Goal: Transaction & Acquisition: Purchase product/service

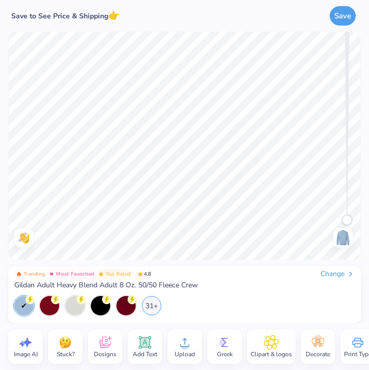
click at [144, 343] on icon at bounding box center [145, 343] width 12 height 12
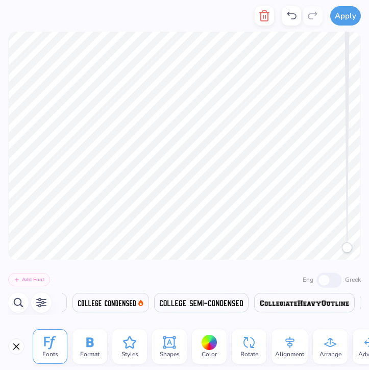
scroll to position [0, 4628]
type textarea "T"
type textarea "ESA Exec/Comm 25-26'"
click at [127, 307] on span at bounding box center [113, 303] width 58 height 12
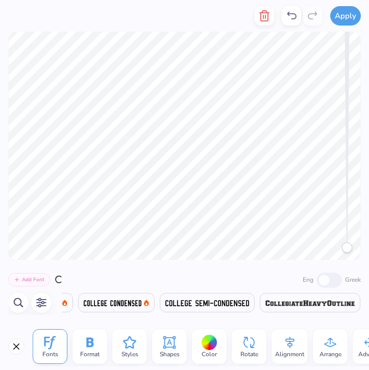
click at [127, 307] on span at bounding box center [113, 303] width 58 height 12
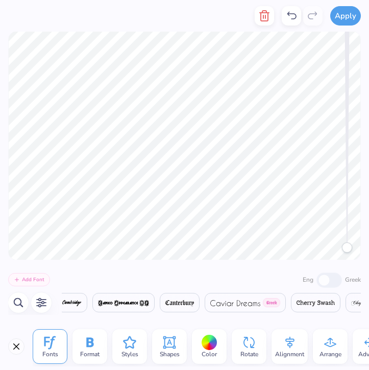
scroll to position [0, 170]
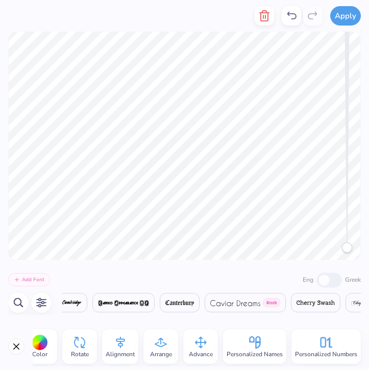
click at [279, 352] on span "Personalized Names" at bounding box center [255, 355] width 56 height 8
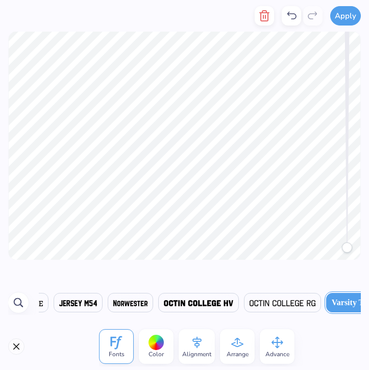
scroll to position [0, 982]
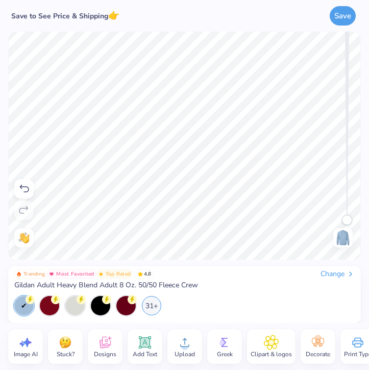
click at [224, 340] on circle at bounding box center [223, 343] width 7 height 7
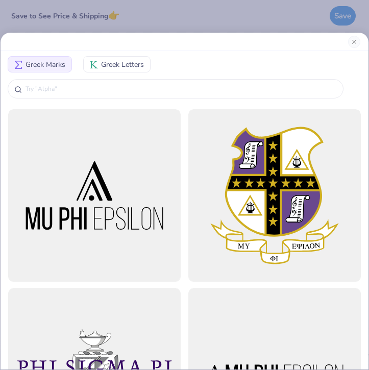
scroll to position [182, 0]
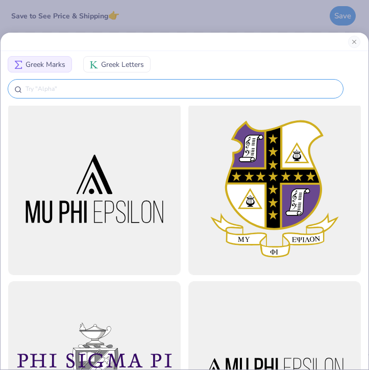
click at [145, 81] on div at bounding box center [176, 88] width 336 height 19
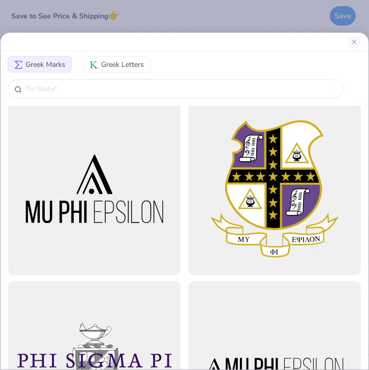
click at [123, 66] on span "Greek Letters" at bounding box center [122, 64] width 43 height 11
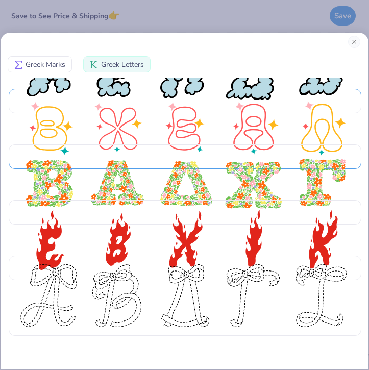
scroll to position [0, 0]
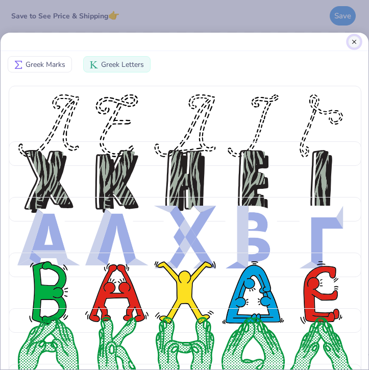
click at [356, 38] on button "Close" at bounding box center [355, 42] width 12 height 12
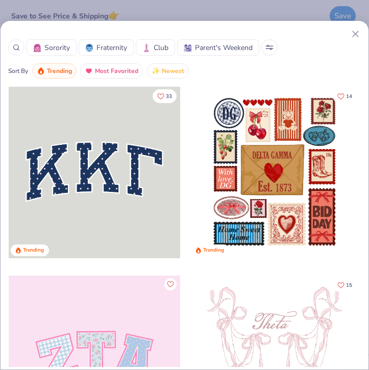
click at [356, 31] on icon at bounding box center [356, 34] width 11 height 11
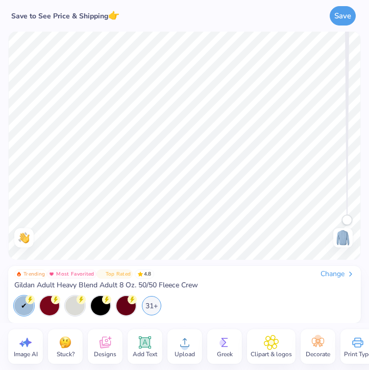
click at [146, 347] on icon at bounding box center [145, 343] width 12 height 12
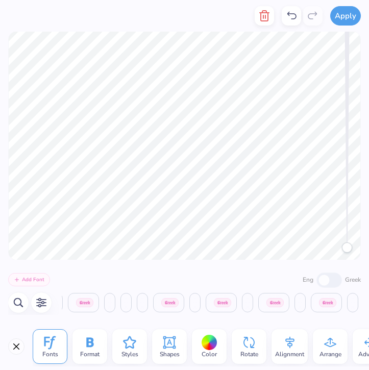
scroll to position [0, 17789]
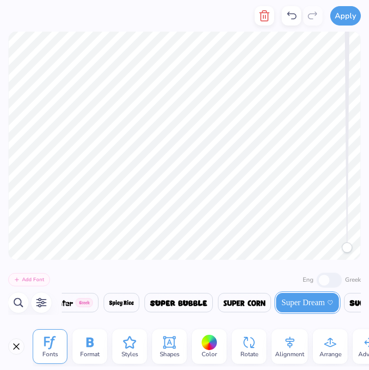
type textarea "T"
type textarea "S"
type textarea "Epsilon Sigma Alpha"
click at [96, 347] on icon at bounding box center [89, 342] width 15 height 15
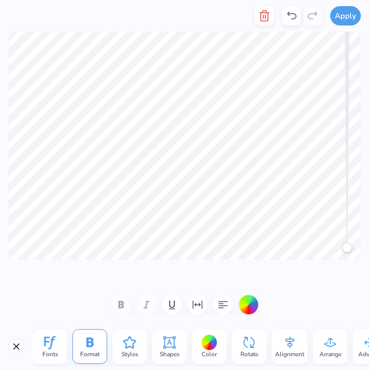
click at [294, 343] on icon at bounding box center [290, 342] width 15 height 15
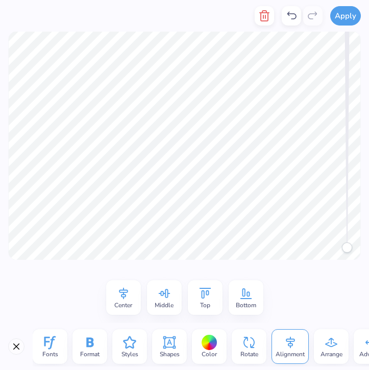
click at [208, 297] on icon at bounding box center [205, 293] width 15 height 15
click at [166, 299] on icon at bounding box center [164, 293] width 15 height 15
click at [121, 282] on div "Center" at bounding box center [123, 298] width 35 height 35
click at [120, 295] on icon at bounding box center [123, 293] width 15 height 15
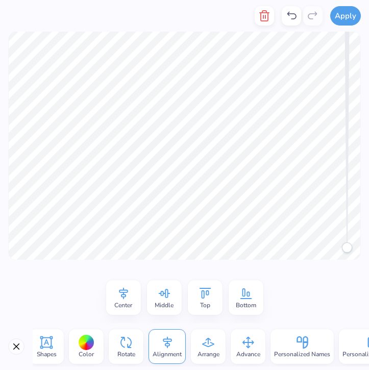
scroll to position [0, 125]
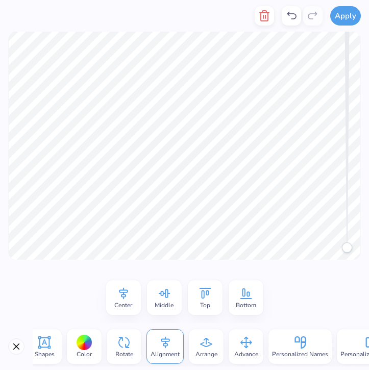
click at [133, 343] on div "Rotate" at bounding box center [124, 347] width 35 height 35
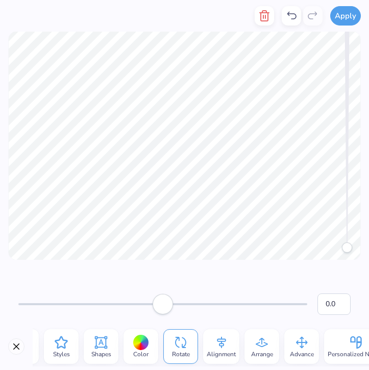
scroll to position [0, 65]
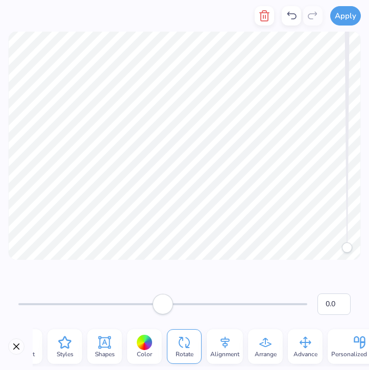
click at [99, 346] on icon at bounding box center [104, 342] width 15 height 15
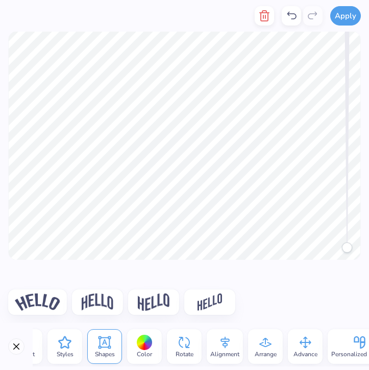
click at [46, 300] on img at bounding box center [37, 302] width 45 height 17
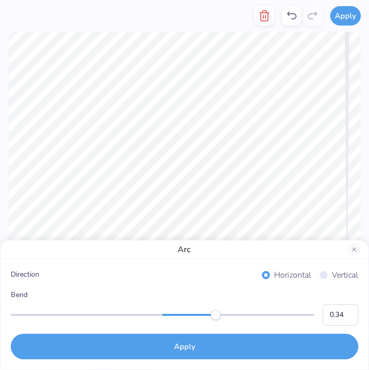
type input "0.33"
drag, startPoint x: 238, startPoint y: 318, endPoint x: 213, endPoint y: 318, distance: 24.5
click at [213, 318] on div "Accessibility label" at bounding box center [213, 315] width 10 height 10
type input "-0.29"
drag, startPoint x: 213, startPoint y: 318, endPoint x: 119, endPoint y: 321, distance: 94.1
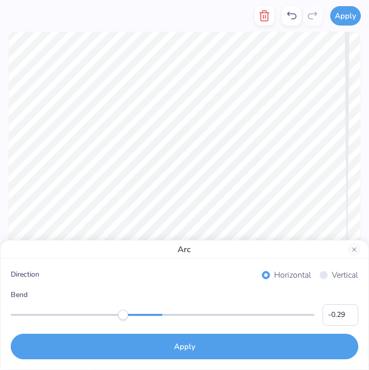
click at [119, 321] on div "Bend -0.29" at bounding box center [185, 308] width 348 height 36
type input "0.06"
drag, startPoint x: 120, startPoint y: 317, endPoint x: 171, endPoint y: 318, distance: 51.6
click at [171, 318] on div "Accessibility label" at bounding box center [170, 315] width 10 height 10
type input "0.09"
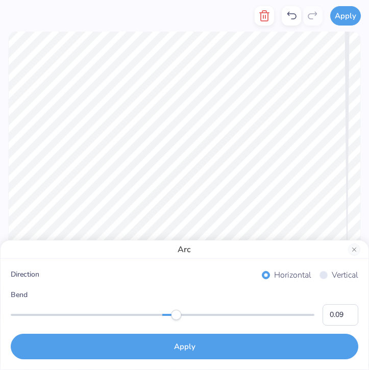
click at [176, 318] on div "Accessibility label" at bounding box center [176, 315] width 10 height 10
type input "0.16"
drag, startPoint x: 176, startPoint y: 318, endPoint x: 187, endPoint y: 318, distance: 10.7
click at [187, 318] on div "Accessibility label" at bounding box center [185, 315] width 10 height 10
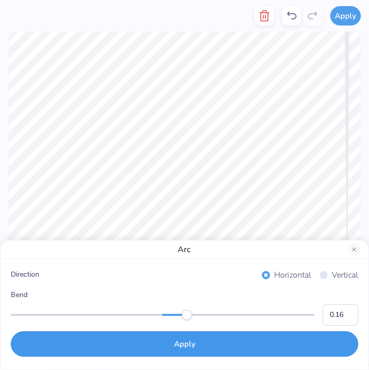
click at [197, 352] on button "Apply" at bounding box center [185, 345] width 348 height 26
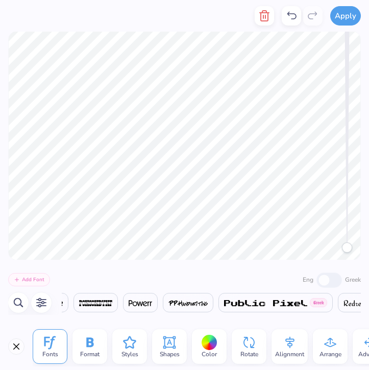
scroll to position [0, 17789]
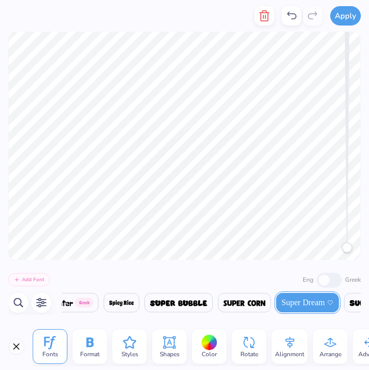
click at [167, 350] on icon at bounding box center [169, 342] width 15 height 15
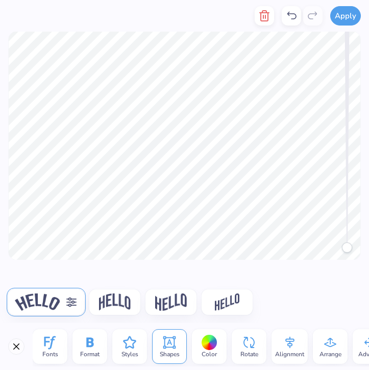
click at [79, 302] on div at bounding box center [46, 303] width 76 height 26
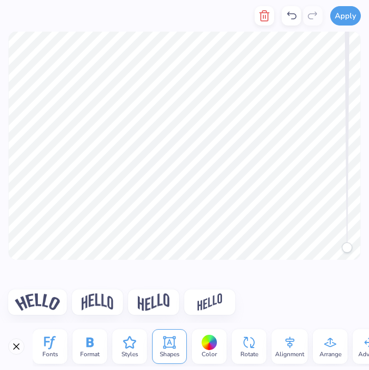
click at [44, 297] on img at bounding box center [37, 302] width 45 height 17
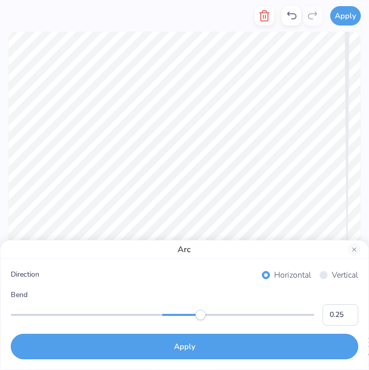
type input "0.24"
drag, startPoint x: 242, startPoint y: 314, endPoint x: 199, endPoint y: 315, distance: 42.4
click at [199, 315] on div "Accessibility label" at bounding box center [201, 315] width 10 height 10
type input "0.28"
drag, startPoint x: 199, startPoint y: 316, endPoint x: 206, endPoint y: 316, distance: 6.6
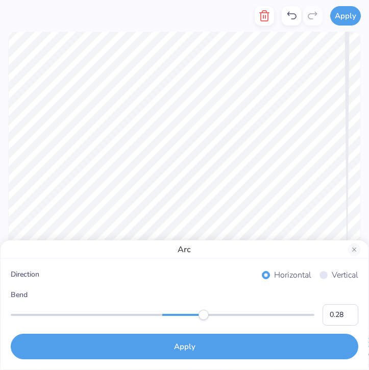
click at [206, 316] on div "Accessibility label" at bounding box center [204, 315] width 10 height 10
type input "0.32"
click at [211, 316] on div "Accessibility label" at bounding box center [211, 315] width 10 height 10
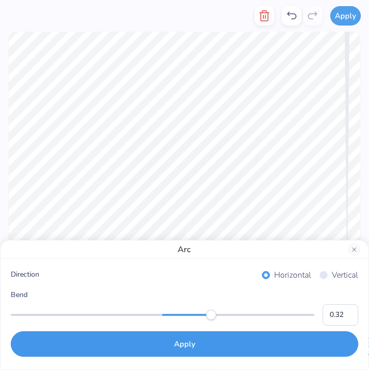
click at [171, 350] on button "Apply" at bounding box center [185, 345] width 348 height 26
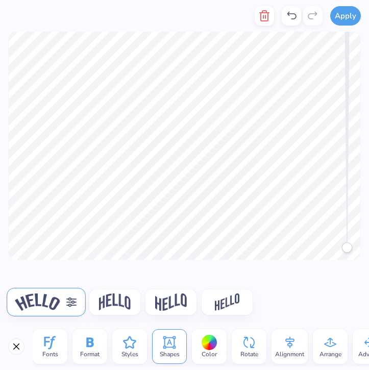
click at [42, 343] on icon at bounding box center [49, 342] width 15 height 15
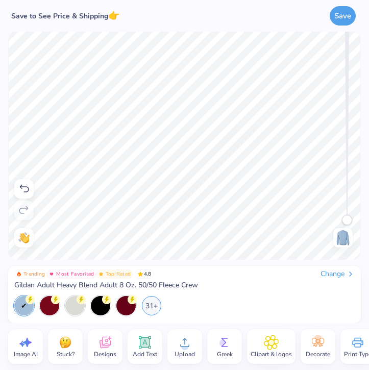
click at [149, 344] on icon at bounding box center [146, 343] width 10 height 10
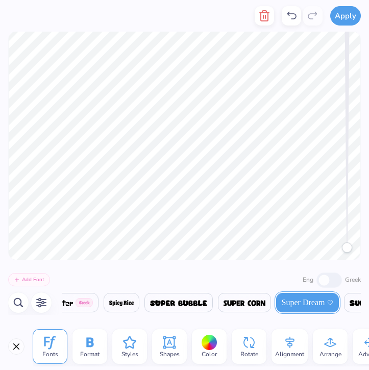
type textarea "T"
type textarea "Est."
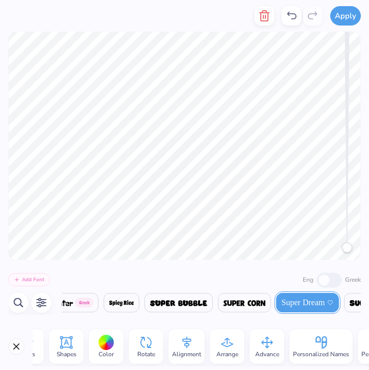
scroll to position [0, 170]
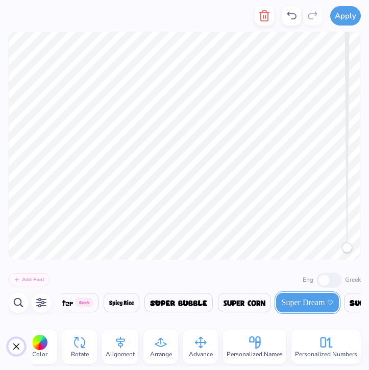
click at [16, 347] on button "Close" at bounding box center [16, 347] width 16 height 16
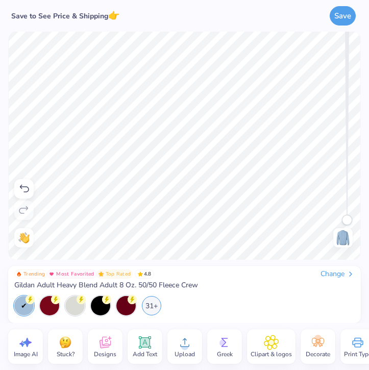
click at [325, 350] on icon at bounding box center [318, 342] width 15 height 15
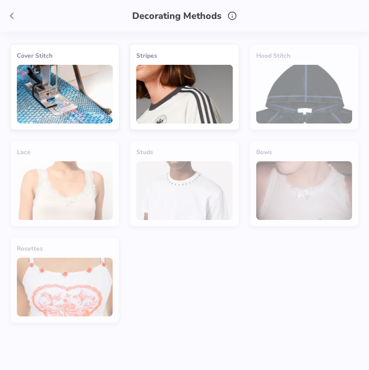
click at [58, 99] on img at bounding box center [65, 94] width 96 height 59
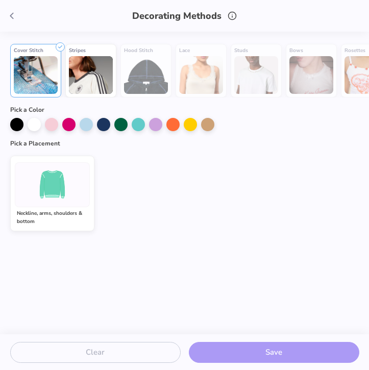
click at [19, 8] on span at bounding box center [11, 15] width 15 height 15
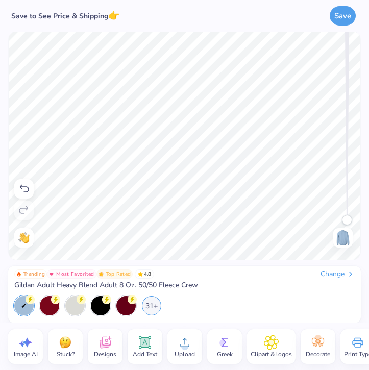
scroll to position [0, 15]
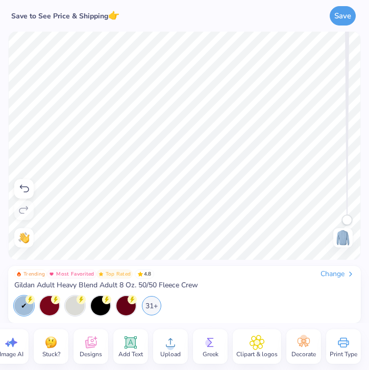
click at [265, 349] on div "Clipart & logos" at bounding box center [257, 347] width 49 height 35
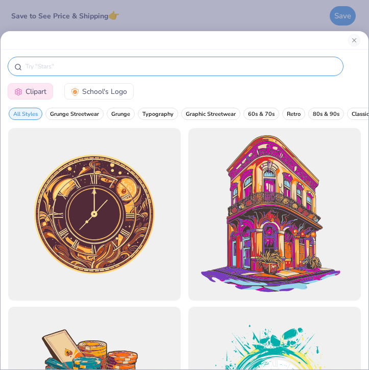
type input "m"
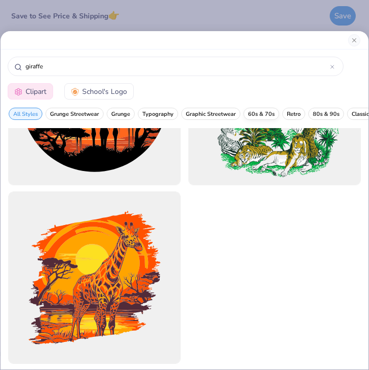
scroll to position [0, 224]
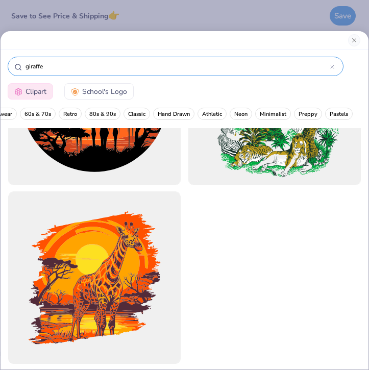
type input "giraffe"
click at [336, 63] on div "giraffe" at bounding box center [176, 66] width 336 height 19
click at [335, 63] on div "giraffe" at bounding box center [176, 66] width 336 height 19
click at [334, 65] on icon at bounding box center [333, 67] width 4 height 4
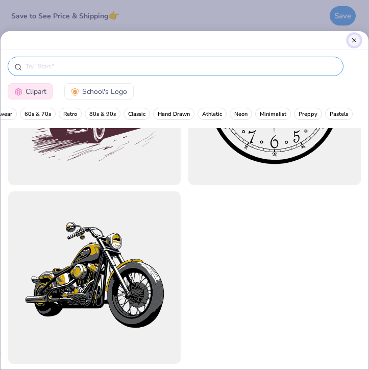
click at [358, 40] on button "Close" at bounding box center [355, 40] width 12 height 12
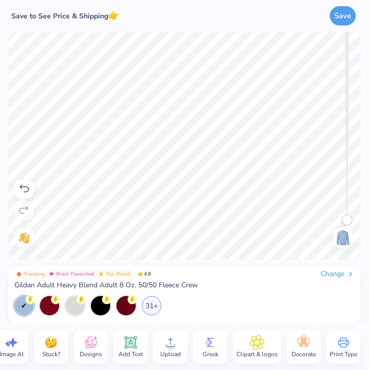
scroll to position [0, 0]
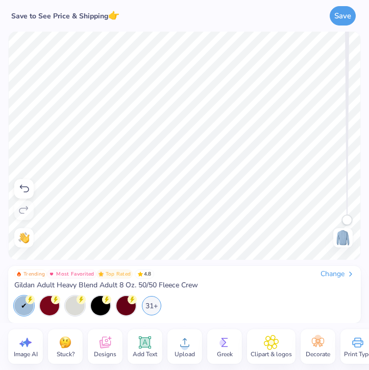
click at [113, 344] on div "Designs" at bounding box center [105, 347] width 35 height 35
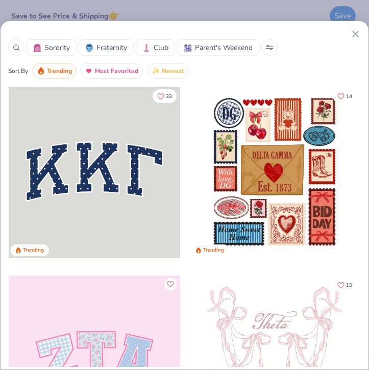
click at [23, 49] on div at bounding box center [16, 47] width 16 height 16
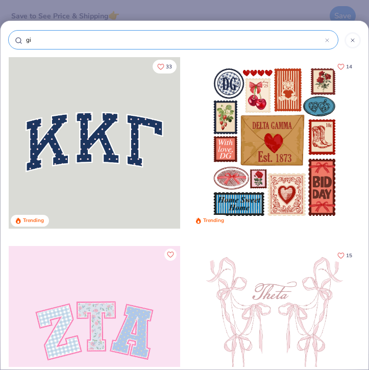
type input "gir"
type input "gira"
type input "girag"
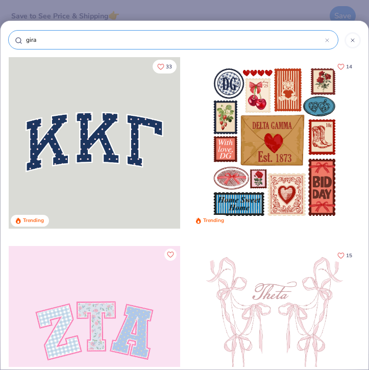
type input "girag"
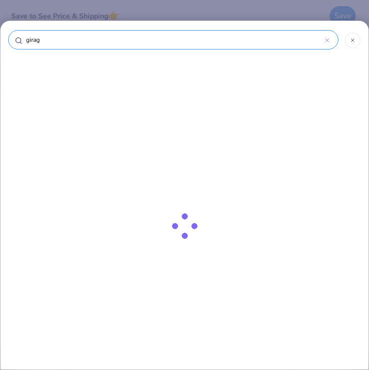
type input "gira"
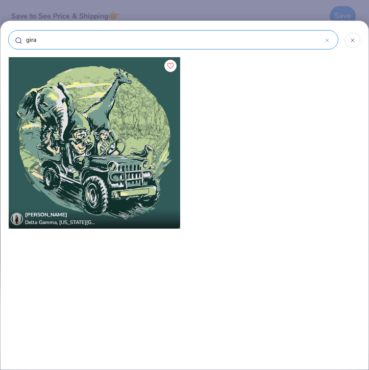
type input "giraf"
type input "giraff"
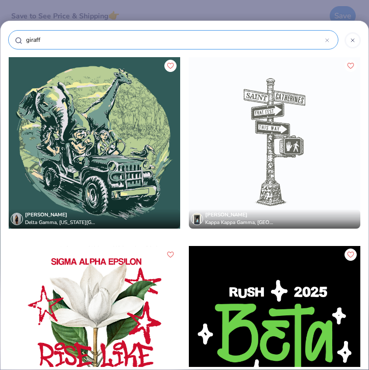
type input "giraffe"
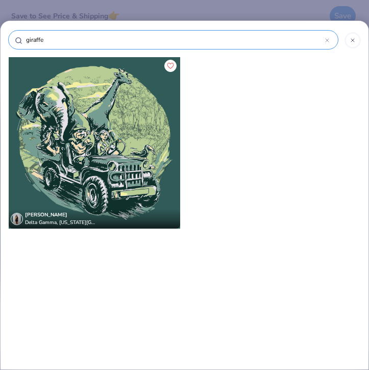
type input "giraffe"
type input "giraffe o"
type input "giraffe ou"
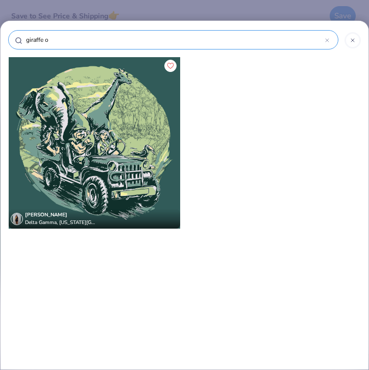
type input "giraffe ou"
type input "giraffe out"
type input "giraffe outl"
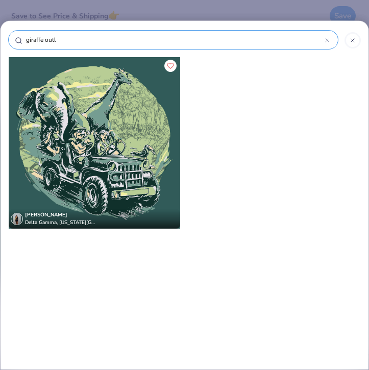
type input "giraffe outln"
type input "giraffe outl"
type input "giraffe outli"
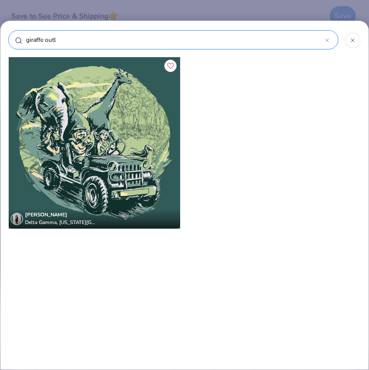
type input "giraffe outli"
type input "giraffe outlin"
type input "giraffe outline"
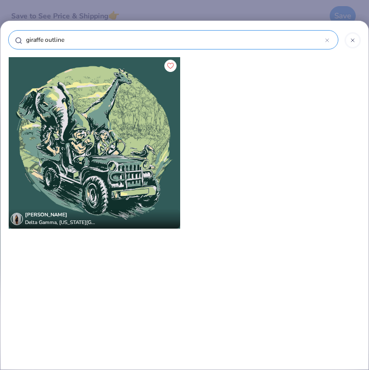
type input "giraffe outline"
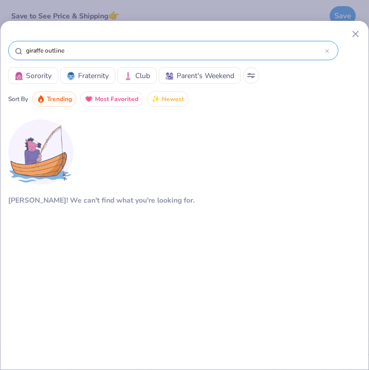
click at [333, 53] on div "giraffe outline" at bounding box center [173, 50] width 331 height 19
click at [323, 49] on input "giraffe outline" at bounding box center [175, 50] width 300 height 10
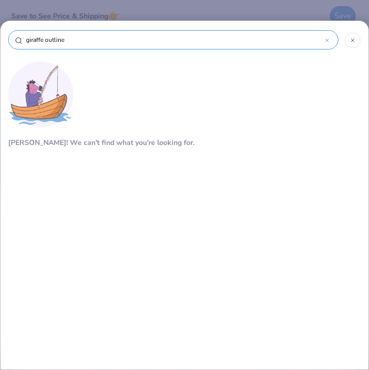
click at [354, 41] on line at bounding box center [353, 40] width 3 height 3
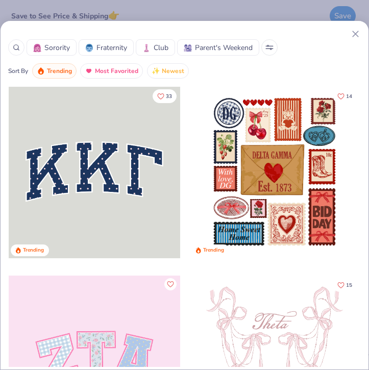
click at [355, 33] on line at bounding box center [356, 34] width 6 height 6
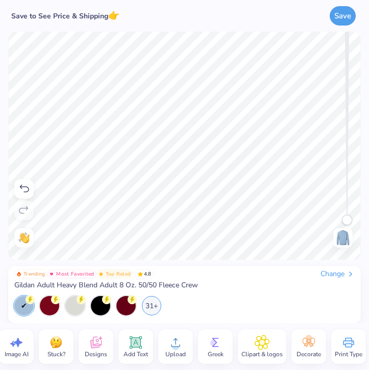
scroll to position [0, 15]
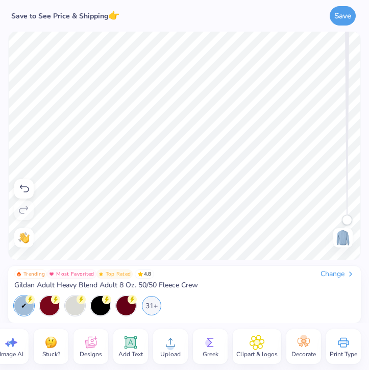
click at [252, 351] on span "Clipart & logos" at bounding box center [257, 355] width 41 height 8
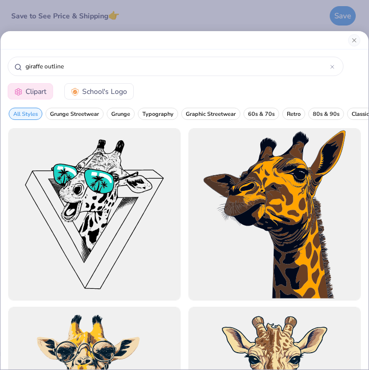
type input "giraffe outline"
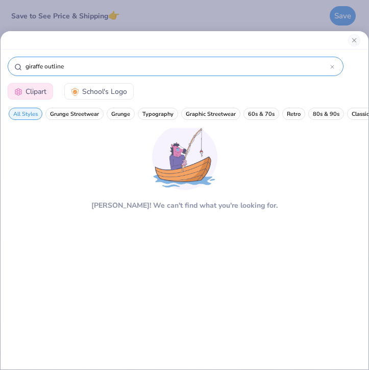
click at [336, 66] on div "giraffe outline" at bounding box center [176, 66] width 336 height 19
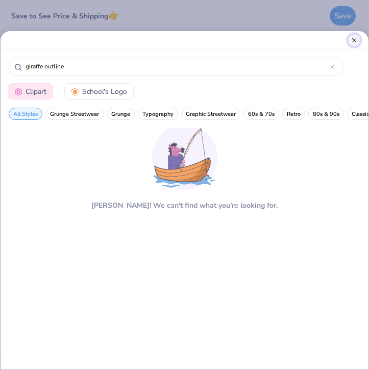
click at [355, 38] on button "Close" at bounding box center [355, 40] width 12 height 12
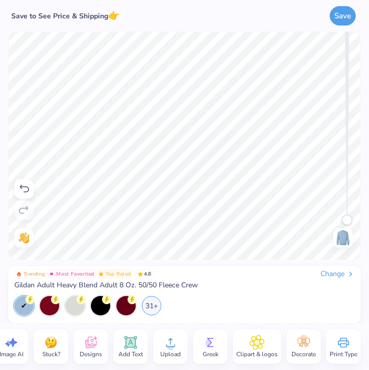
click at [172, 340] on icon at bounding box center [170, 342] width 15 height 15
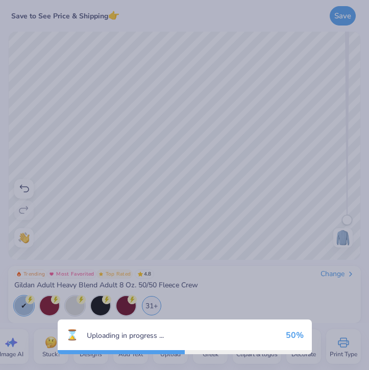
scroll to position [0, 0]
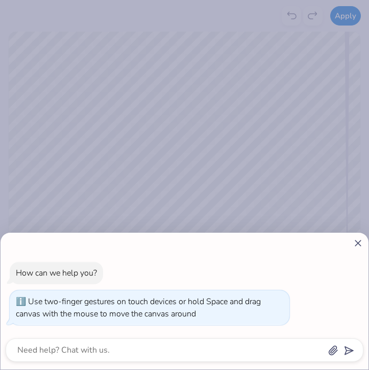
click at [263, 343] on div at bounding box center [185, 351] width 358 height 24
click at [354, 242] on icon at bounding box center [358, 243] width 11 height 11
type textarea "x"
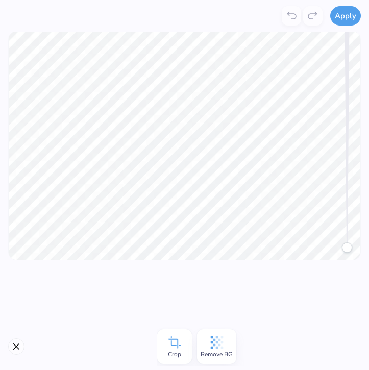
click at [216, 354] on span "Remove BG" at bounding box center [217, 355] width 32 height 8
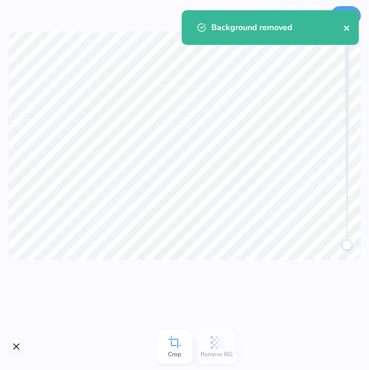
click at [347, 25] on icon "close" at bounding box center [347, 28] width 7 height 8
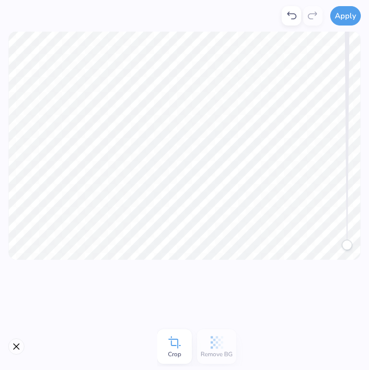
click at [347, 14] on button "Apply" at bounding box center [346, 15] width 31 height 19
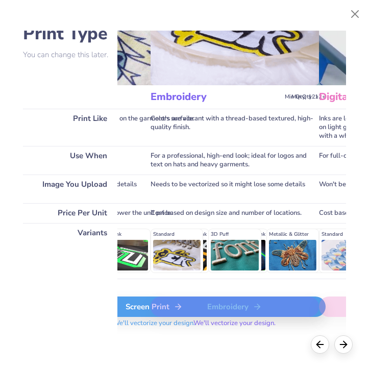
scroll to position [66, 167]
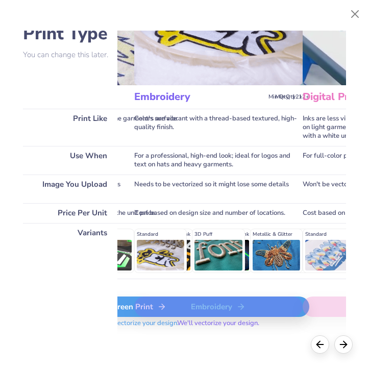
click at [249, 64] on img at bounding box center [218, 32] width 169 height 105
click at [217, 307] on div "Embroidery" at bounding box center [218, 307] width 169 height 20
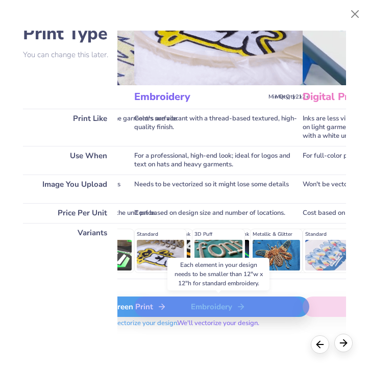
click at [348, 346] on icon at bounding box center [343, 343] width 11 height 11
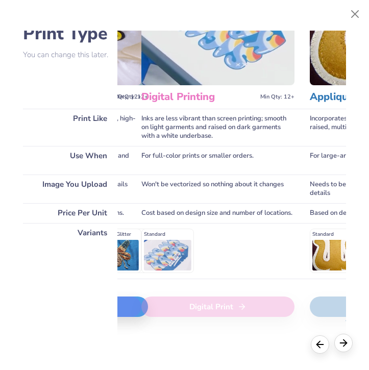
click at [349, 346] on icon at bounding box center [343, 343] width 11 height 11
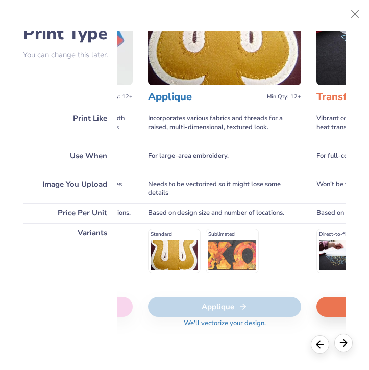
click at [349, 346] on icon at bounding box center [343, 343] width 11 height 11
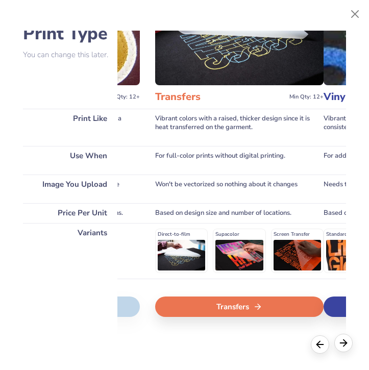
click at [349, 346] on icon at bounding box center [343, 343] width 11 height 11
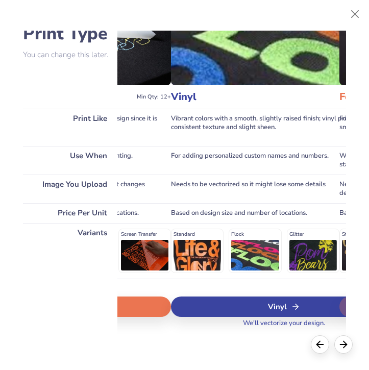
scroll to position [66, 814]
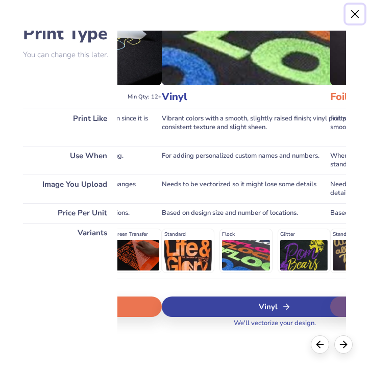
click at [355, 18] on button "Close" at bounding box center [355, 14] width 19 height 19
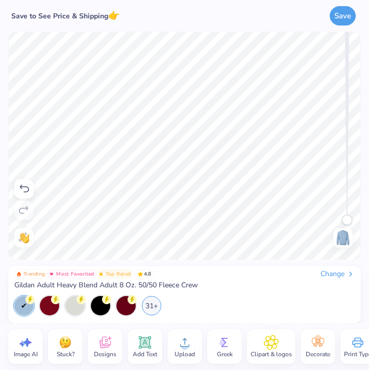
click at [187, 344] on circle at bounding box center [184, 346] width 7 height 7
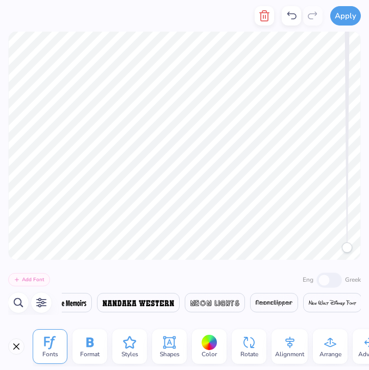
scroll to position [0, 17789]
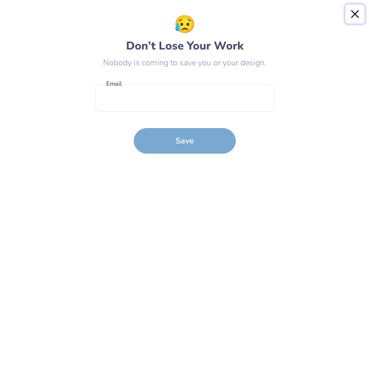
click at [360, 13] on button "Close" at bounding box center [355, 14] width 19 height 19
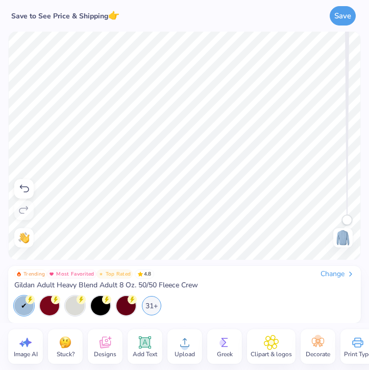
click at [187, 353] on span "Upload" at bounding box center [185, 355] width 20 height 8
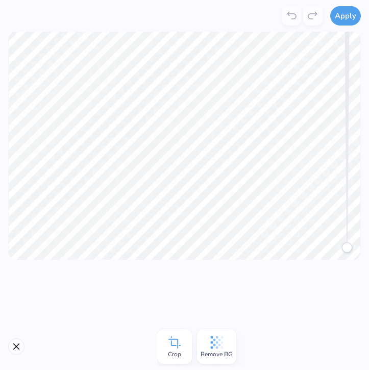
click at [210, 349] on icon at bounding box center [217, 342] width 15 height 15
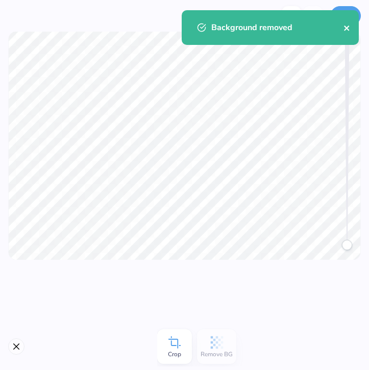
click at [348, 31] on icon "close" at bounding box center [347, 28] width 7 height 8
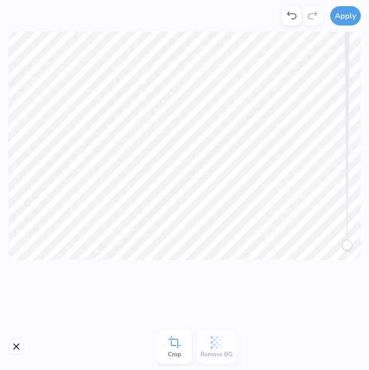
click at [348, 12] on div "Background removed" at bounding box center [270, 10] width 181 height 4
click at [346, 19] on button "Apply" at bounding box center [346, 14] width 31 height 19
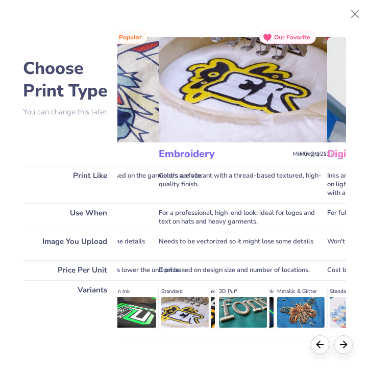
scroll to position [0, 104]
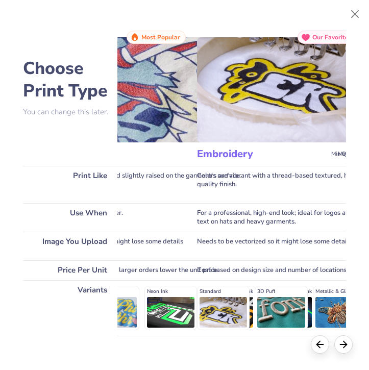
click at [266, 151] on h3 "Embroidery" at bounding box center [262, 154] width 130 height 13
click at [240, 152] on h3 "Embroidery" at bounding box center [262, 154] width 130 height 13
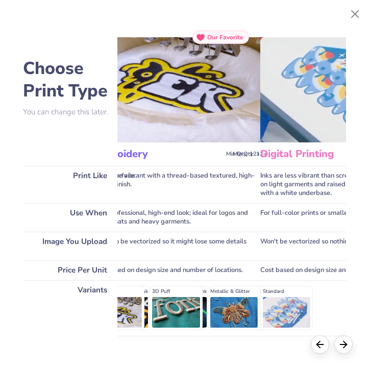
scroll to position [66, 210]
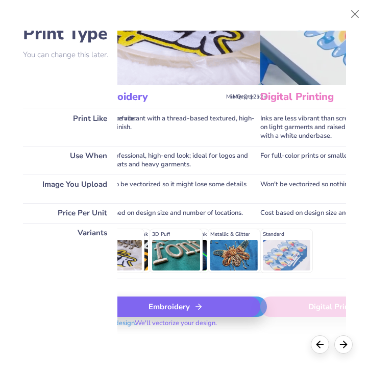
click at [213, 307] on div "Embroidery" at bounding box center [176, 307] width 169 height 20
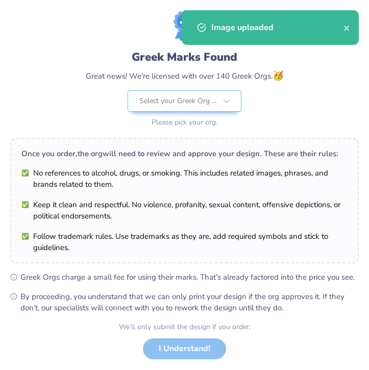
click at [187, 113] on div "Select your Greek Org ... Please pick your org." at bounding box center [185, 109] width 114 height 39
click at [346, 32] on icon "close" at bounding box center [347, 28] width 7 height 8
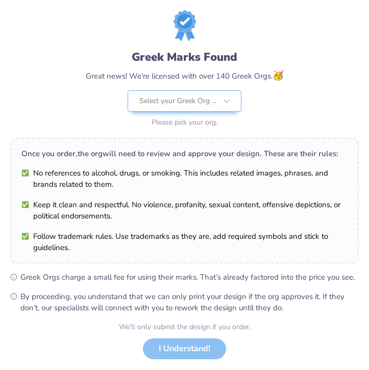
click at [197, 347] on div "We’ll only submit the design if you order. I Understand! No Greek marks in your…" at bounding box center [185, 354] width 132 height 64
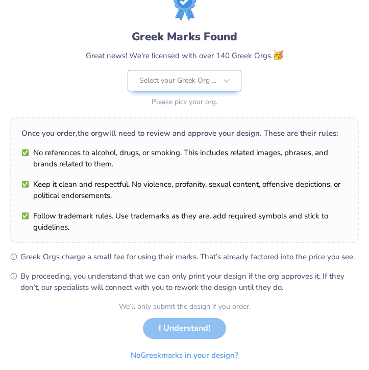
scroll to position [26, 0]
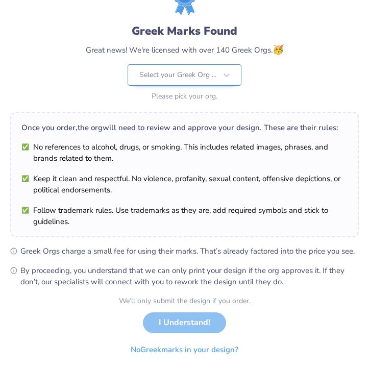
click at [178, 75] on div at bounding box center [178, 74] width 77 height 13
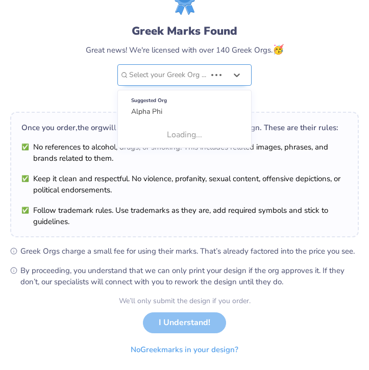
scroll to position [0, 0]
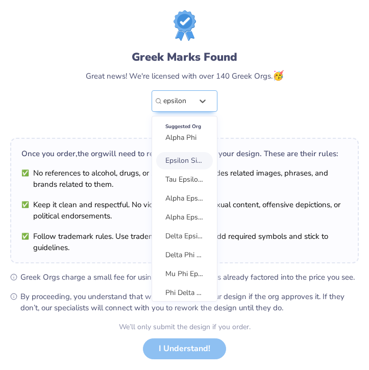
click at [177, 164] on span "Epsilon Sigma Alpha" at bounding box center [199, 161] width 66 height 10
type input "epsilon"
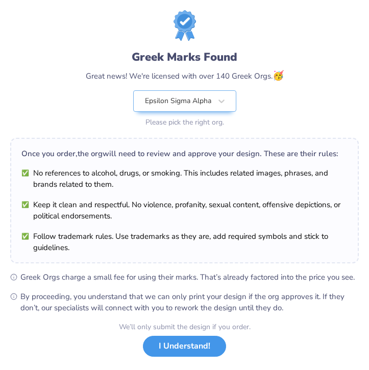
click at [187, 340] on button "I Understand!" at bounding box center [184, 346] width 83 height 21
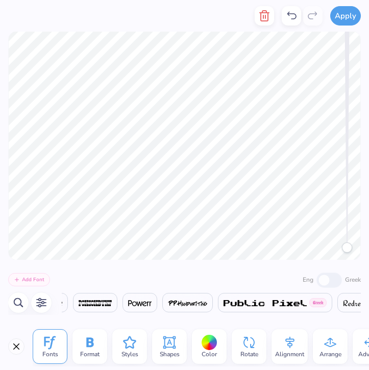
scroll to position [0, 17789]
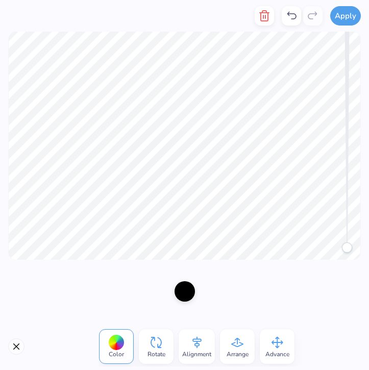
click at [119, 336] on div at bounding box center [117, 343] width 16 height 16
click at [115, 342] on div at bounding box center [117, 343] width 16 height 16
click at [181, 294] on div at bounding box center [185, 291] width 20 height 20
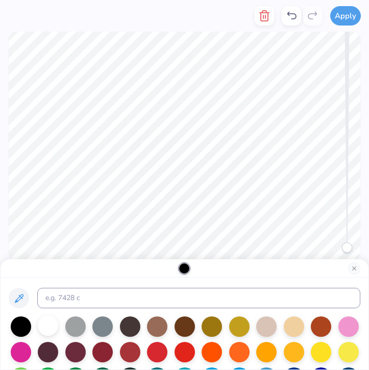
click at [38, 332] on div at bounding box center [48, 326] width 20 height 20
click at [42, 331] on div at bounding box center [48, 326] width 20 height 20
click at [49, 323] on div at bounding box center [48, 326] width 20 height 20
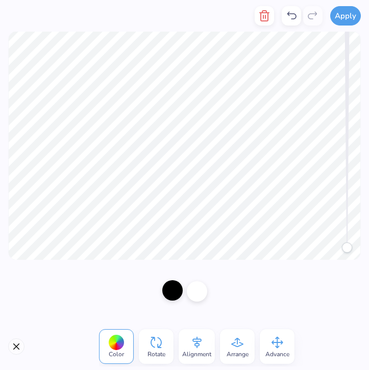
click at [172, 293] on div at bounding box center [173, 291] width 20 height 20
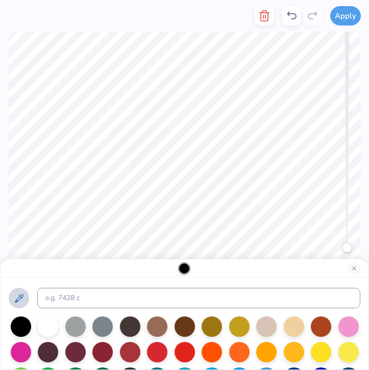
click at [23, 299] on icon at bounding box center [19, 299] width 12 height 12
click at [358, 266] on button "Close" at bounding box center [355, 269] width 12 height 12
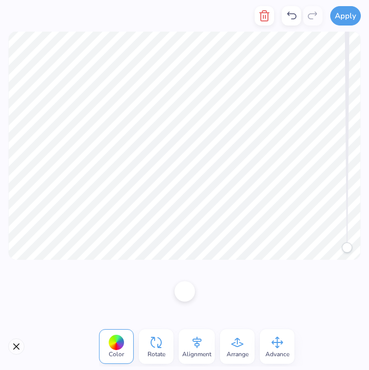
click at [116, 339] on div at bounding box center [117, 343] width 16 height 16
click at [117, 342] on div at bounding box center [117, 343] width 16 height 16
click at [185, 292] on div at bounding box center [185, 291] width 20 height 20
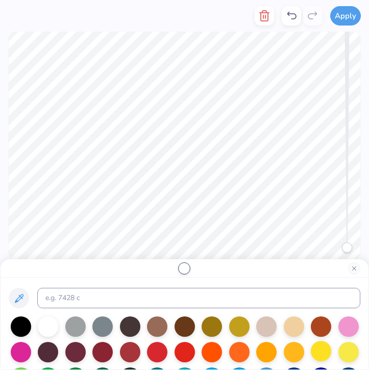
click at [321, 349] on div at bounding box center [321, 351] width 20 height 20
click at [344, 351] on div at bounding box center [349, 351] width 20 height 20
click at [327, 350] on div at bounding box center [321, 351] width 20 height 20
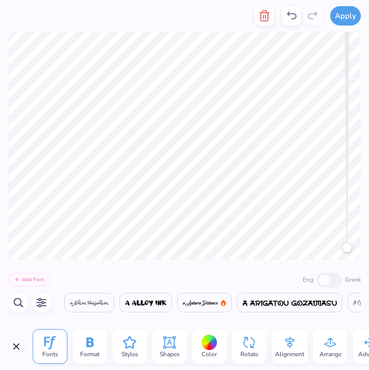
scroll to position [0, 5371]
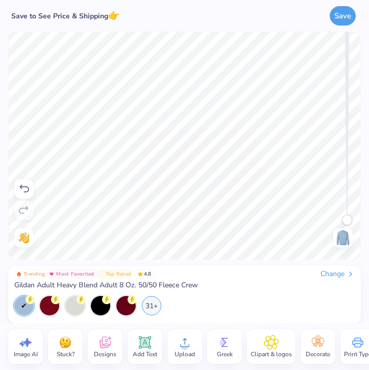
click at [150, 346] on icon at bounding box center [144, 342] width 15 height 15
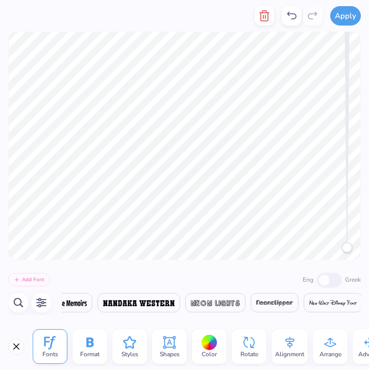
scroll to position [0, 17789]
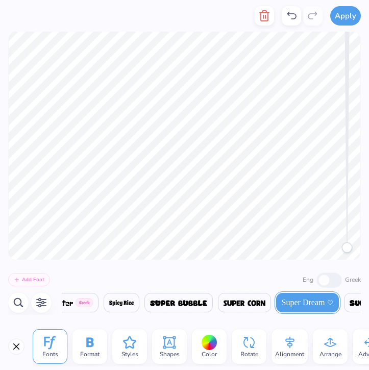
type textarea "T"
type textarea "1929"
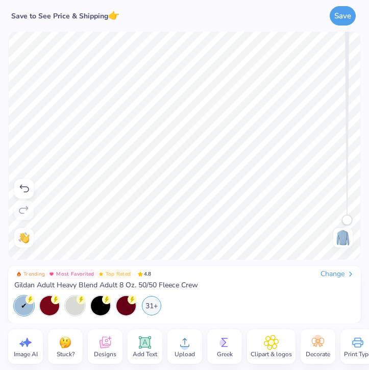
click at [187, 345] on circle at bounding box center [184, 346] width 7 height 7
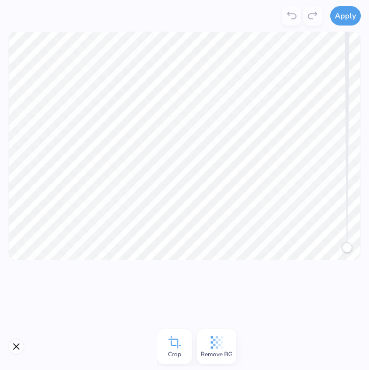
click at [217, 344] on icon at bounding box center [217, 342] width 15 height 15
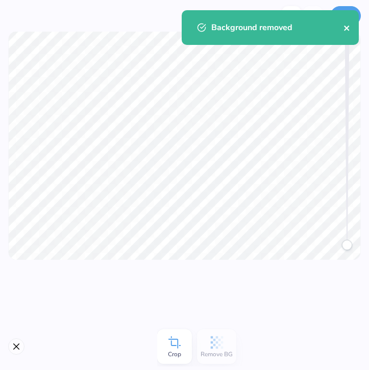
click at [349, 27] on icon "close" at bounding box center [347, 28] width 7 height 8
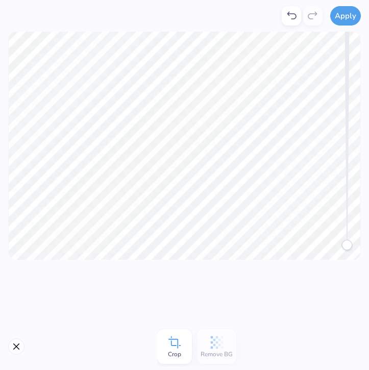
click at [347, 12] on div "Background removed" at bounding box center [270, 10] width 181 height 4
click at [344, 16] on button "Apply" at bounding box center [346, 14] width 31 height 19
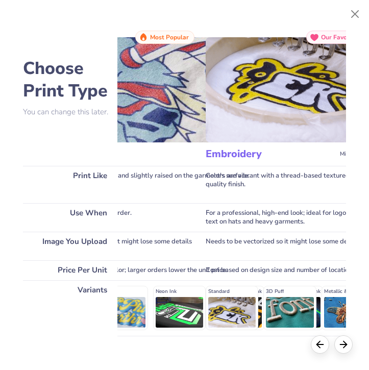
scroll to position [0, 97]
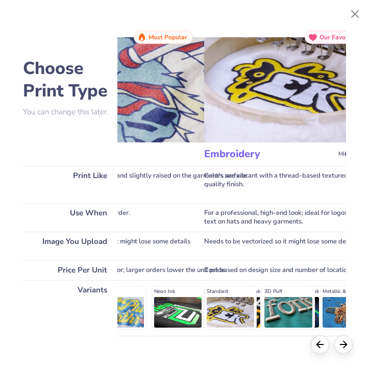
click at [273, 161] on div "Embroidery Min Qty: 12+" at bounding box center [288, 155] width 169 height 24
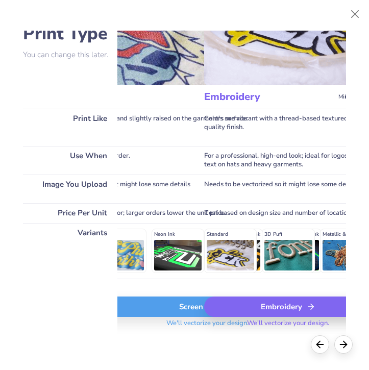
click at [280, 305] on div "Embroidery" at bounding box center [288, 307] width 169 height 20
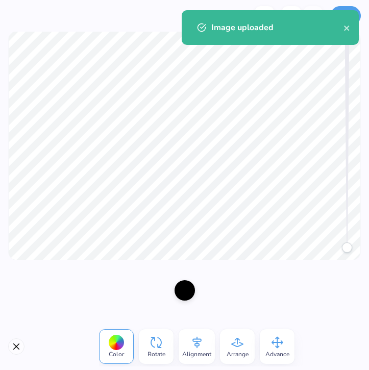
click at [185, 291] on div at bounding box center [185, 291] width 20 height 20
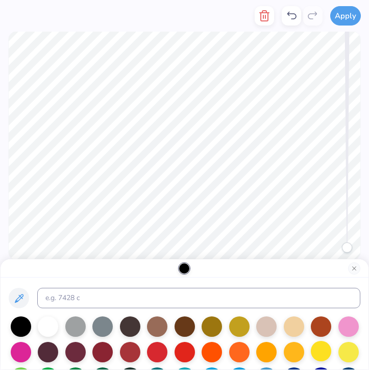
click at [314, 351] on div at bounding box center [321, 351] width 20 height 20
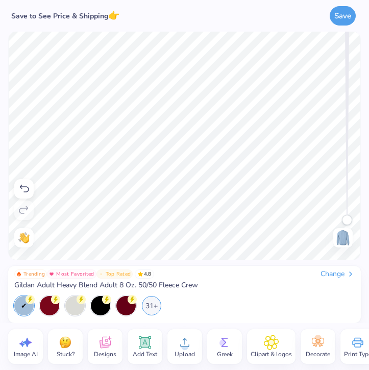
click at [190, 340] on icon at bounding box center [184, 342] width 15 height 15
click at [181, 333] on div "Upload" at bounding box center [185, 347] width 35 height 35
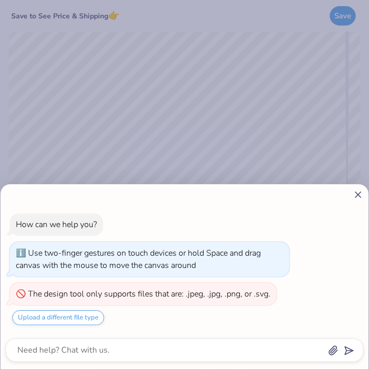
click at [355, 198] on icon at bounding box center [358, 195] width 11 height 11
type textarea "x"
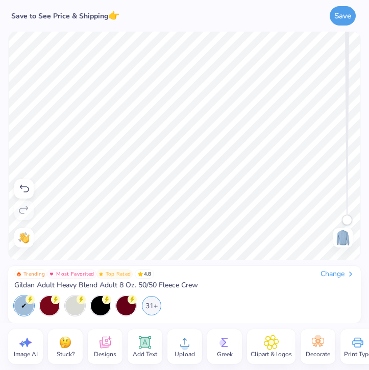
click at [183, 359] on div "Upload" at bounding box center [185, 347] width 35 height 35
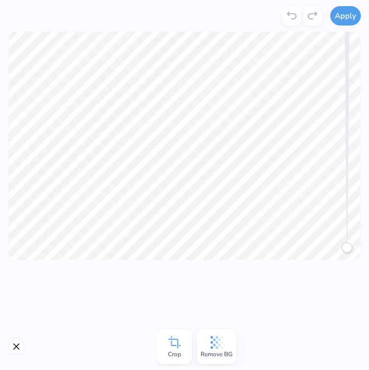
click at [219, 338] on icon at bounding box center [217, 342] width 15 height 15
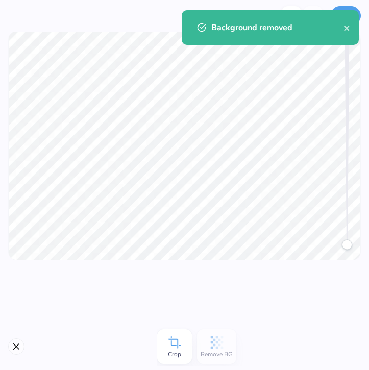
click at [173, 349] on icon at bounding box center [174, 342] width 15 height 15
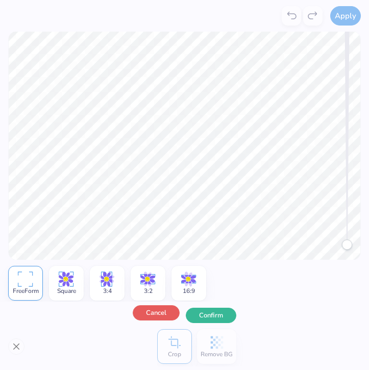
click at [162, 316] on button "Cancel" at bounding box center [156, 313] width 47 height 15
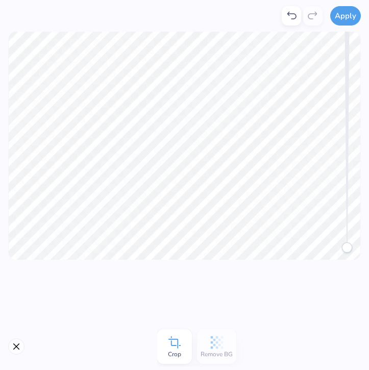
drag, startPoint x: 346, startPoint y: 243, endPoint x: 343, endPoint y: 314, distance: 71.1
click at [343, 314] on div "Apply Crop Remove BG Trending Most Favorited Top Rated 4.8 Change Gildan Adult …" at bounding box center [184, 185] width 369 height 370
click at [15, 341] on button "Close" at bounding box center [16, 347] width 16 height 16
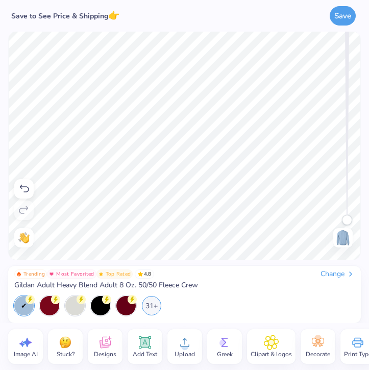
click at [179, 353] on span "Upload" at bounding box center [185, 355] width 20 height 8
click at [190, 342] on icon at bounding box center [184, 342] width 15 height 15
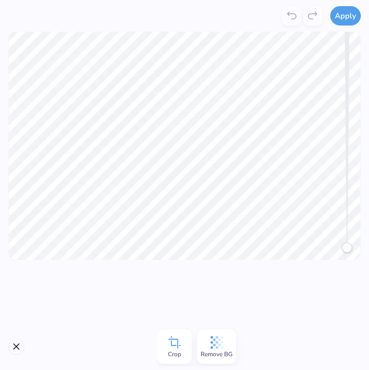
click at [214, 349] on icon at bounding box center [217, 342] width 15 height 15
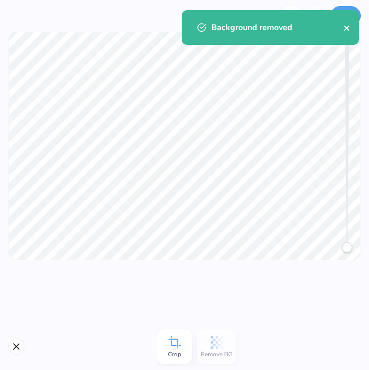
click at [345, 28] on icon "close" at bounding box center [347, 28] width 7 height 8
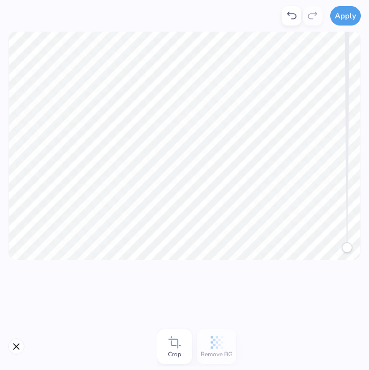
click at [349, 11] on button "Apply" at bounding box center [346, 15] width 31 height 19
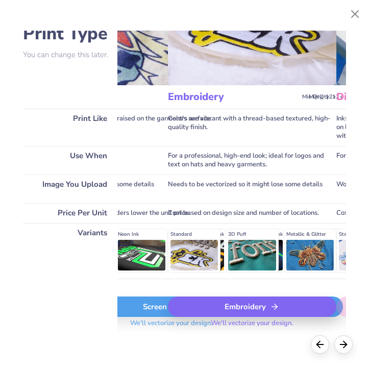
scroll to position [65, 145]
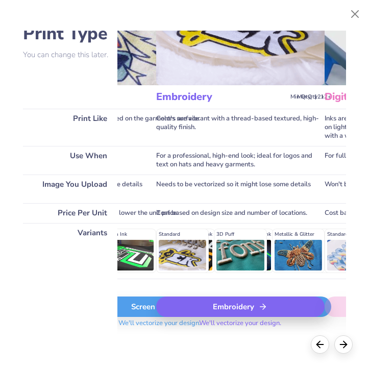
click at [204, 303] on div "Embroidery" at bounding box center [240, 307] width 169 height 20
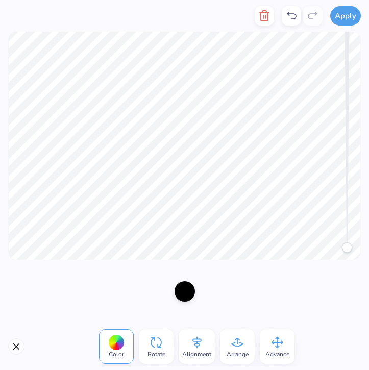
click at [117, 341] on div at bounding box center [117, 343] width 16 height 16
click at [121, 345] on div at bounding box center [117, 343] width 16 height 16
click at [187, 291] on div at bounding box center [185, 291] width 20 height 20
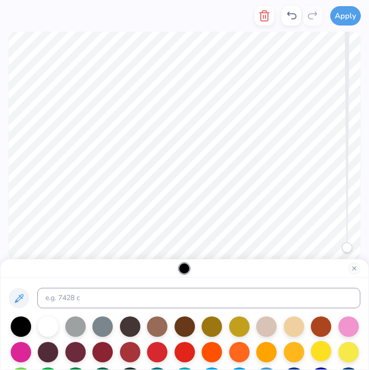
click at [322, 351] on div at bounding box center [321, 351] width 20 height 20
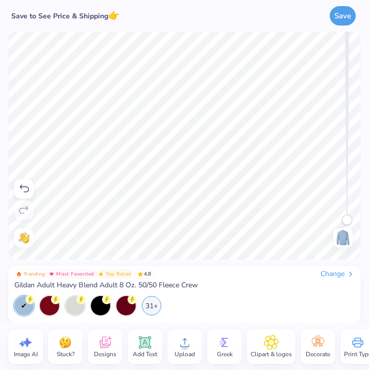
click at [179, 351] on span "Upload" at bounding box center [185, 355] width 20 height 8
click at [138, 346] on icon at bounding box center [144, 342] width 15 height 15
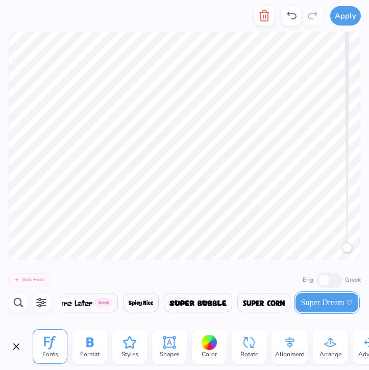
scroll to position [0, 17789]
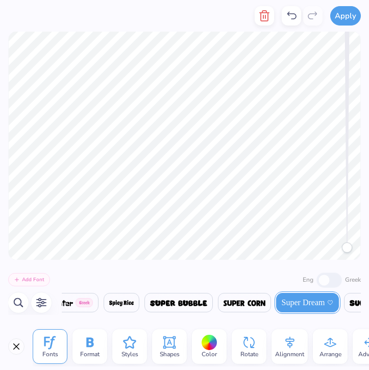
type textarea "T"
type textarea "Exec/Comm 25-26"
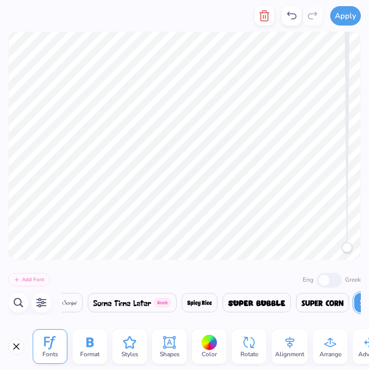
scroll to position [0, 17789]
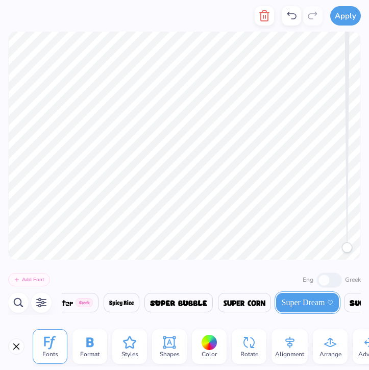
click at [179, 346] on div "Shapes" at bounding box center [169, 347] width 35 height 35
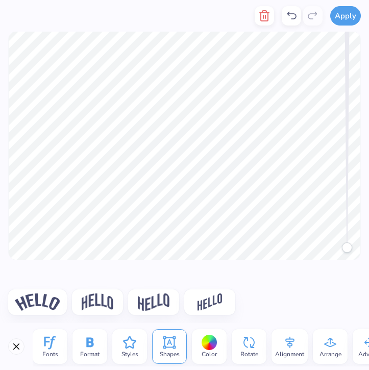
click at [26, 298] on img at bounding box center [37, 302] width 45 height 17
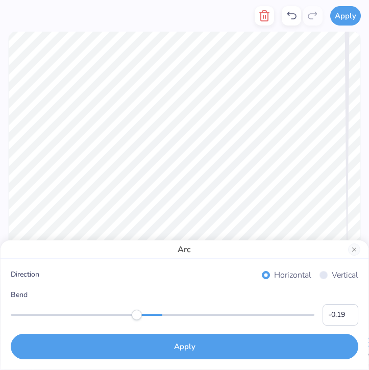
type input "-0.20"
drag, startPoint x: 236, startPoint y: 317, endPoint x: 133, endPoint y: 314, distance: 102.7
click at [133, 314] on div "Accessibility label" at bounding box center [132, 315] width 10 height 10
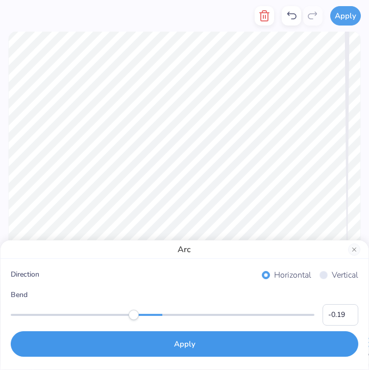
click at [171, 349] on button "Apply" at bounding box center [185, 345] width 348 height 26
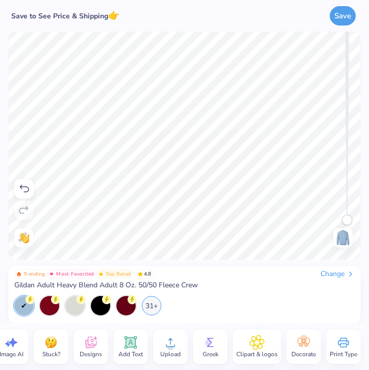
scroll to position [0, 0]
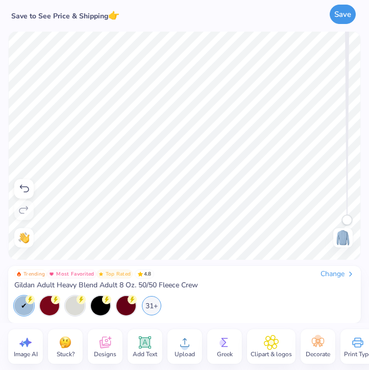
click at [349, 17] on button "Save" at bounding box center [343, 14] width 26 height 19
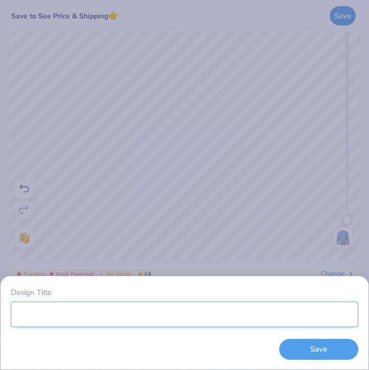
click at [124, 316] on input "Design Title" at bounding box center [185, 315] width 348 height 26
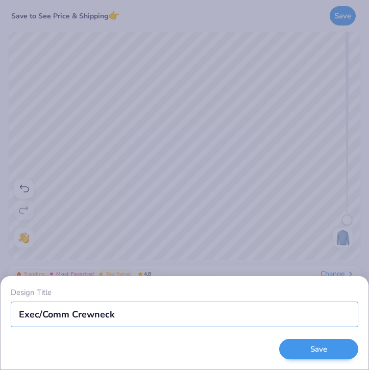
type input "Exec/Comm Crewneck"
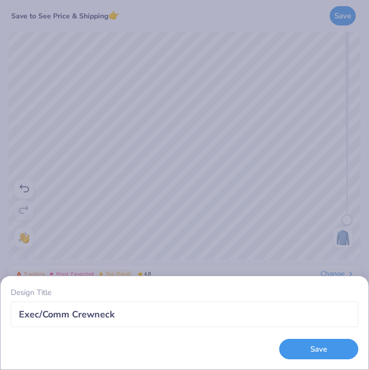
click at [320, 355] on button "Save" at bounding box center [319, 349] width 79 height 21
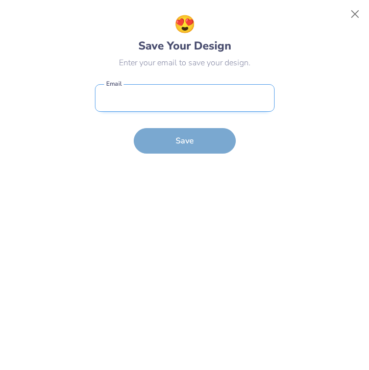
click at [179, 101] on input "email" at bounding box center [185, 98] width 180 height 28
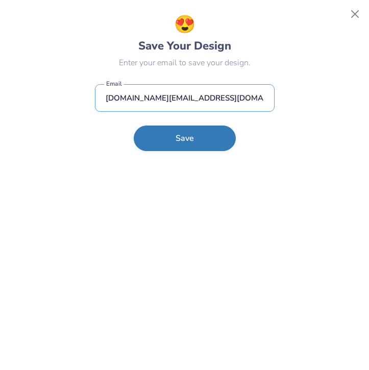
type input "[DOMAIN_NAME][EMAIL_ADDRESS][DOMAIN_NAME]"
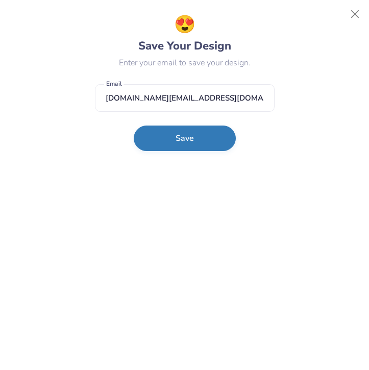
click at [184, 142] on button "Save" at bounding box center [185, 139] width 102 height 26
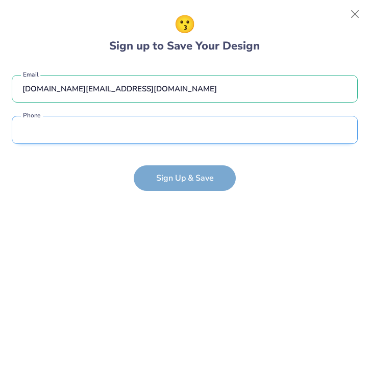
click at [138, 137] on input "tel" at bounding box center [185, 130] width 346 height 28
type input "[PHONE_NUMBER]"
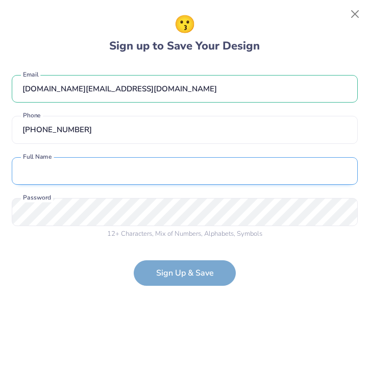
click at [119, 167] on input "text" at bounding box center [185, 171] width 346 height 28
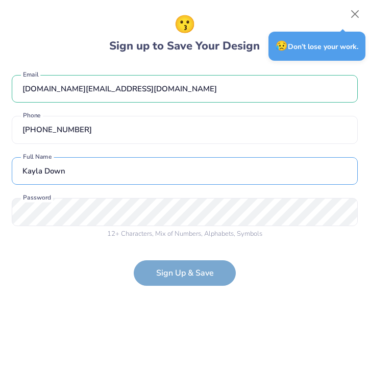
type input "Kayla Down"
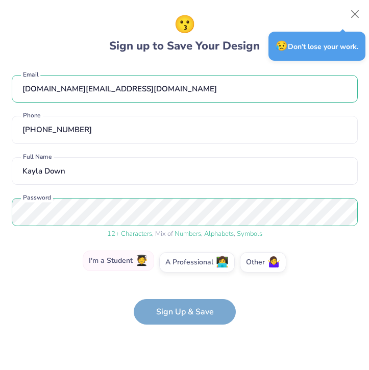
click at [135, 267] on label "I'm a Student 🧑‍🎓" at bounding box center [119, 261] width 72 height 20
click at [181, 267] on input "I'm a Student 🧑‍🎓" at bounding box center [184, 265] width 7 height 7
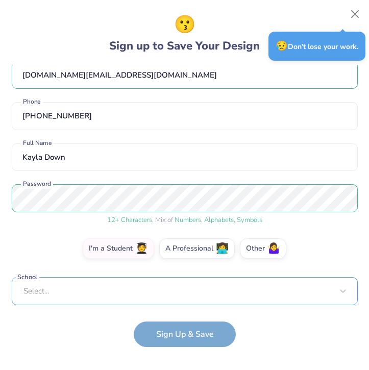
click at [141, 287] on div "Select..." at bounding box center [185, 291] width 346 height 28
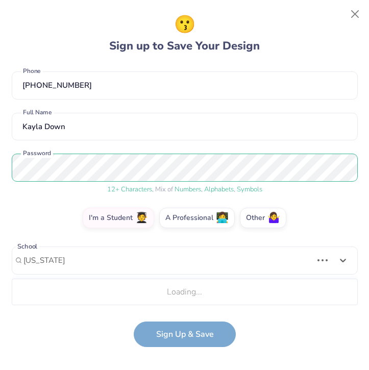
scroll to position [172, 0]
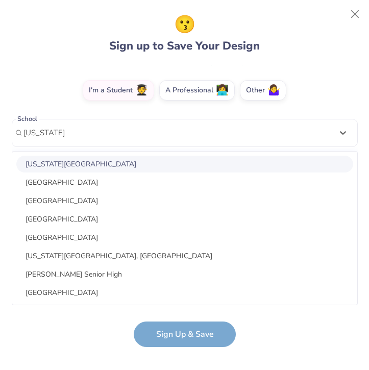
click at [66, 164] on div "[US_STATE][GEOGRAPHIC_DATA]" at bounding box center [184, 164] width 337 height 17
type input "[US_STATE] state"
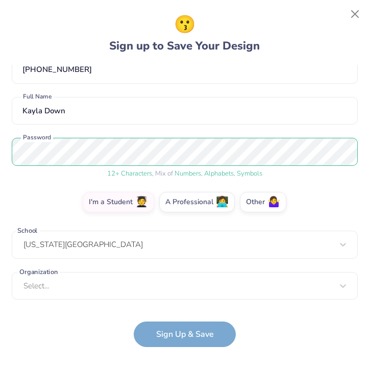
scroll to position [60, 0]
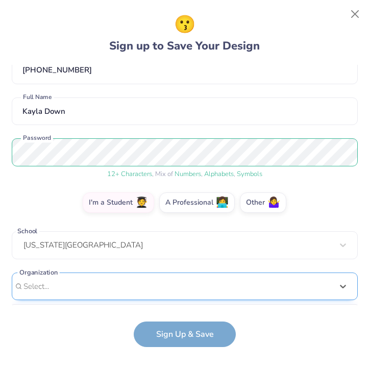
click at [165, 282] on div "option focused, 8 of 15. 15 results available. Use Up and Down to choose option…" at bounding box center [185, 366] width 346 height 187
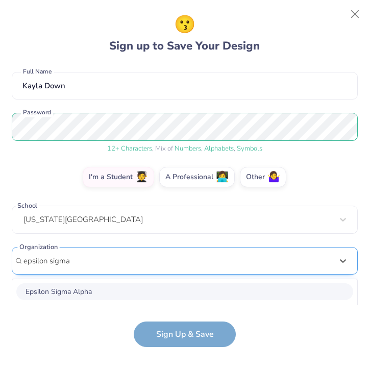
scroll to position [213, 0]
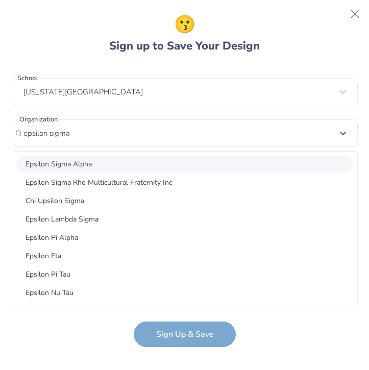
click at [89, 169] on div "Epsilon Sigma Alpha" at bounding box center [184, 164] width 337 height 17
type input "epsilon sigma"
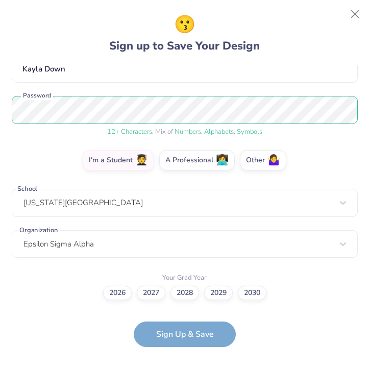
scroll to position [101, 0]
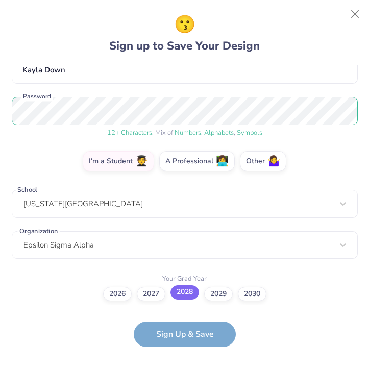
click at [187, 297] on label "2028" at bounding box center [185, 293] width 29 height 14
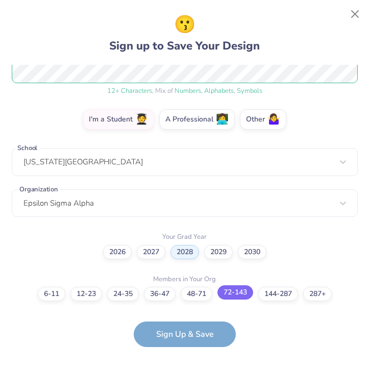
click at [225, 290] on label "72-143" at bounding box center [236, 293] width 36 height 14
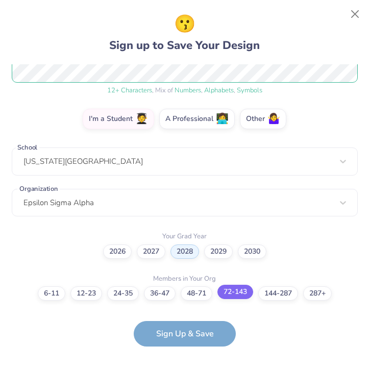
scroll to position [184, 0]
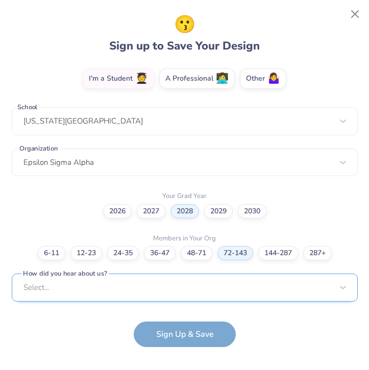
click at [174, 294] on div "Select..." at bounding box center [185, 288] width 346 height 28
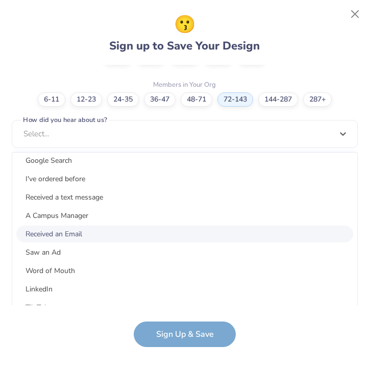
scroll to position [26, 0]
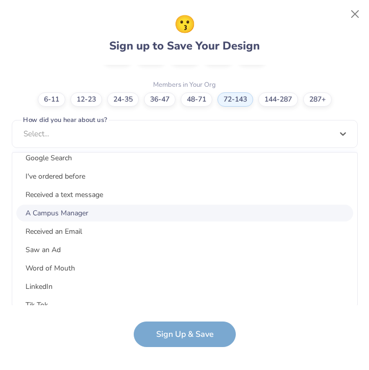
click at [102, 217] on div "A Campus Manager" at bounding box center [184, 213] width 337 height 17
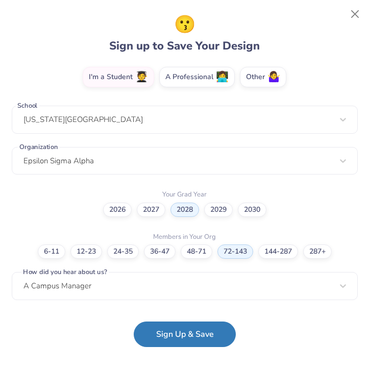
scroll to position [184, 0]
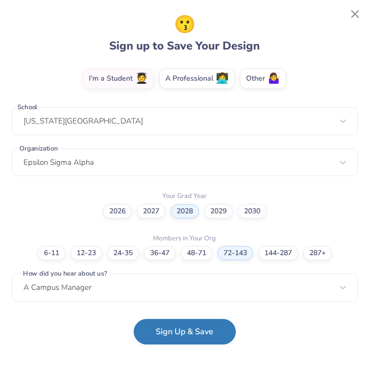
click at [160, 330] on button "Sign Up & Save" at bounding box center [185, 332] width 102 height 26
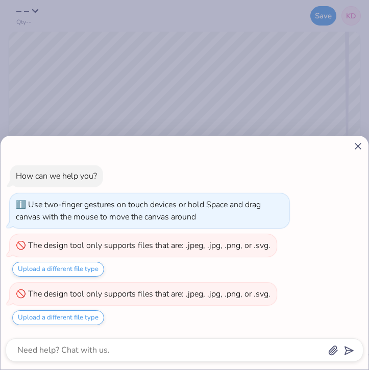
click at [359, 147] on line at bounding box center [359, 147] width 6 height 6
type textarea "x"
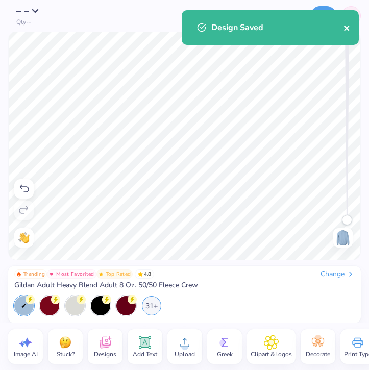
click at [346, 28] on icon "close" at bounding box center [346, 28] width 5 height 5
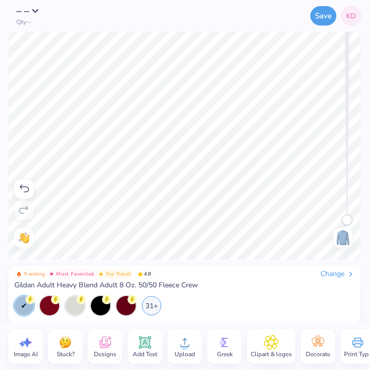
click at [355, 12] on div "Design Saved" at bounding box center [270, 10] width 181 height 4
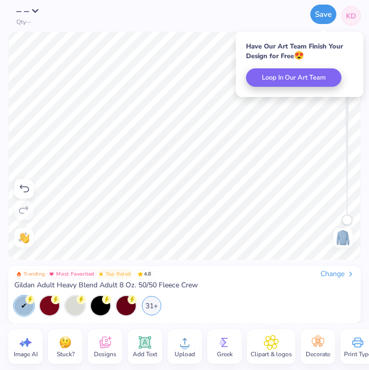
click at [320, 18] on button "Save" at bounding box center [324, 14] width 26 height 19
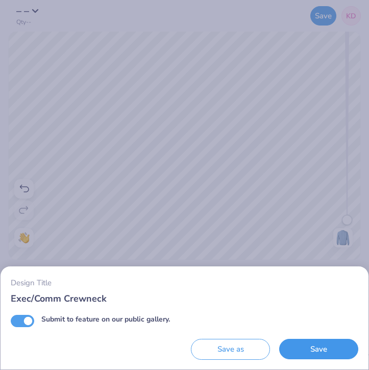
click at [307, 349] on button "Save" at bounding box center [319, 349] width 79 height 21
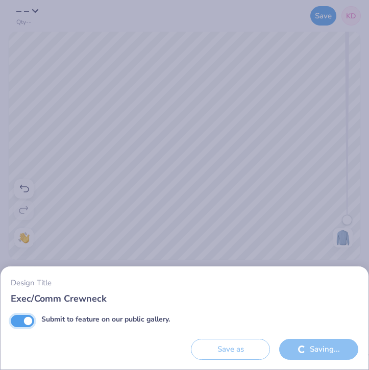
click at [30, 323] on input "Submit to feature on our public gallery." at bounding box center [23, 321] width 24 height 12
checkbox input "false"
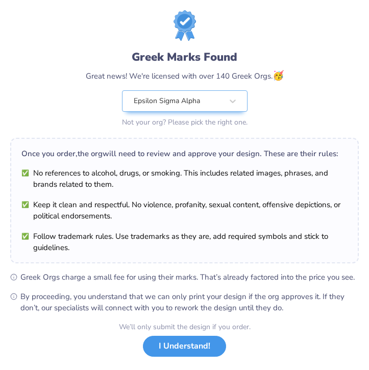
click at [167, 348] on button "I Understand!" at bounding box center [184, 346] width 83 height 21
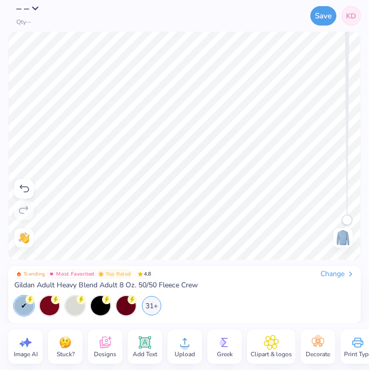
click at [30, 6] on button "– –" at bounding box center [30, 9] width 29 height 10
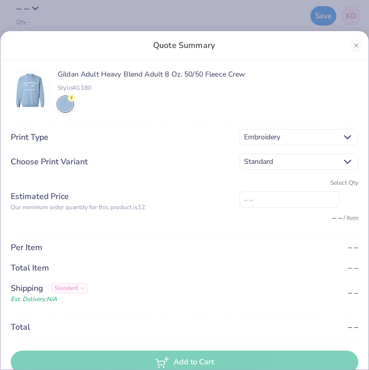
click at [23, 12] on div "Quote Summary Gildan Adult Heavy Blend Adult 8 Oz. 50/50 Fleece Crew Style# G18…" at bounding box center [184, 185] width 369 height 370
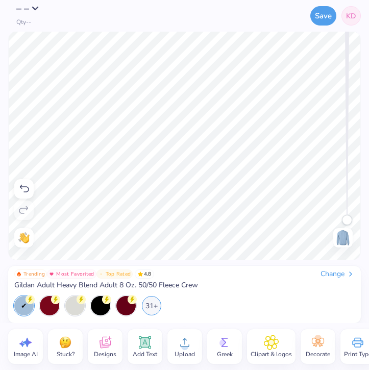
click at [23, 11] on span "– –" at bounding box center [22, 9] width 13 height 14
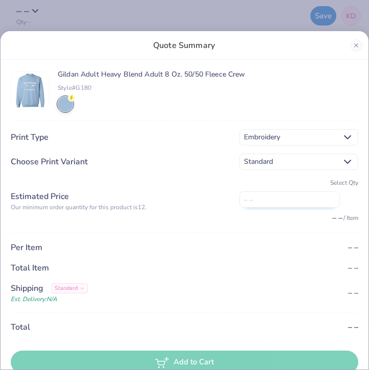
click at [290, 203] on input "number" at bounding box center [290, 200] width 101 height 16
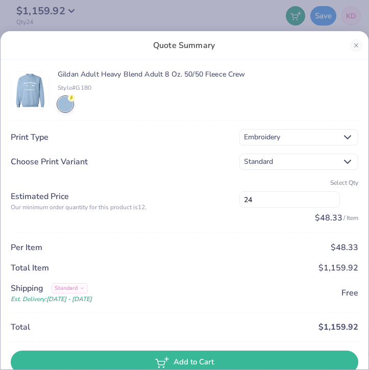
type input "24"
click at [271, 158] on span "Standard" at bounding box center [291, 161] width 94 height 11
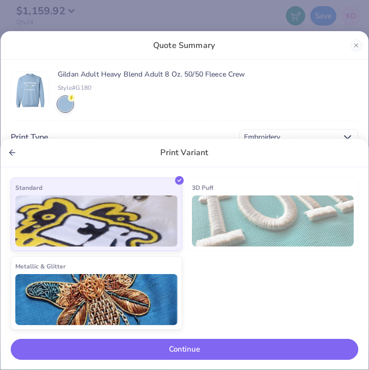
click at [276, 159] on div "Print Variant" at bounding box center [185, 153] width 368 height 29
click at [10, 149] on icon "Back" at bounding box center [12, 152] width 9 height 9
